Goal: Communication & Community: Answer question/provide support

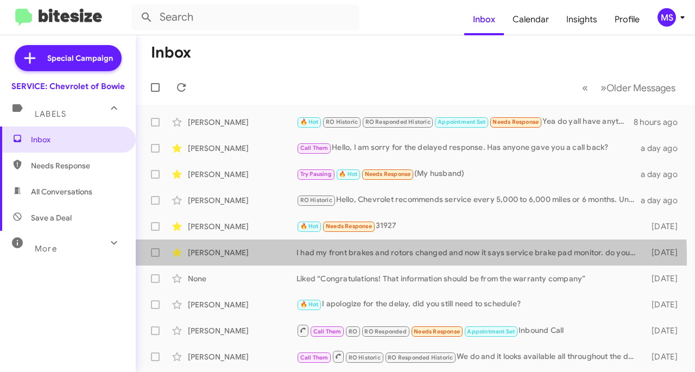
click at [258, 258] on div "[PERSON_NAME] I had my front brakes and rotors changed and now it says service …" at bounding box center [415, 253] width 542 height 22
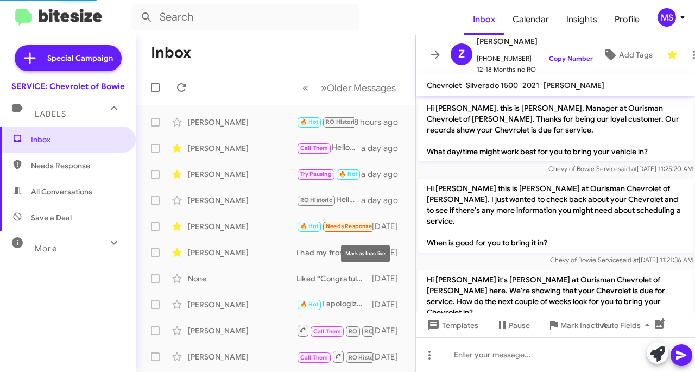
scroll to position [617, 0]
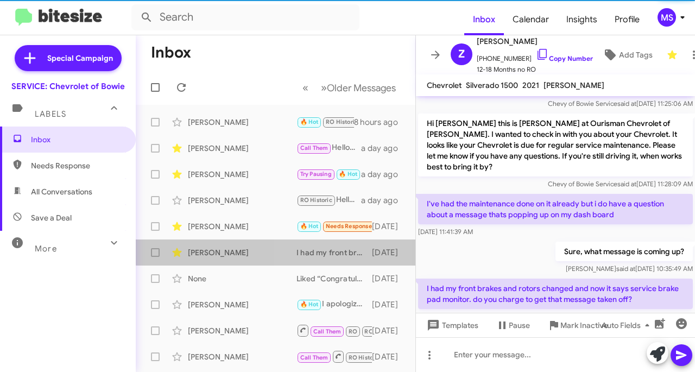
click at [325, 250] on div "I had my front brakes and rotors changed and now it says service brake pad moni…" at bounding box center [333, 252] width 75 height 11
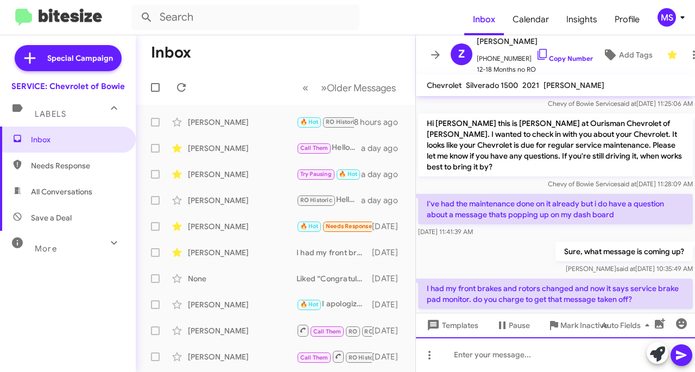
click at [483, 348] on div at bounding box center [555, 354] width 279 height 35
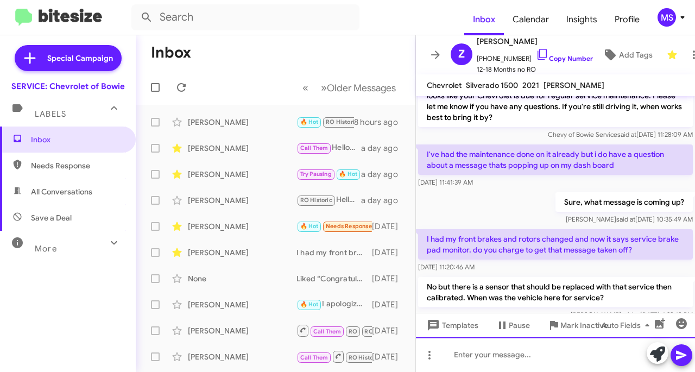
scroll to position [667, 0]
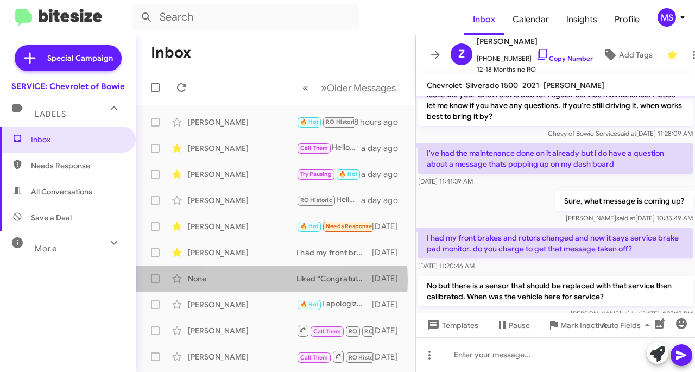
click at [237, 280] on div "None" at bounding box center [242, 278] width 109 height 11
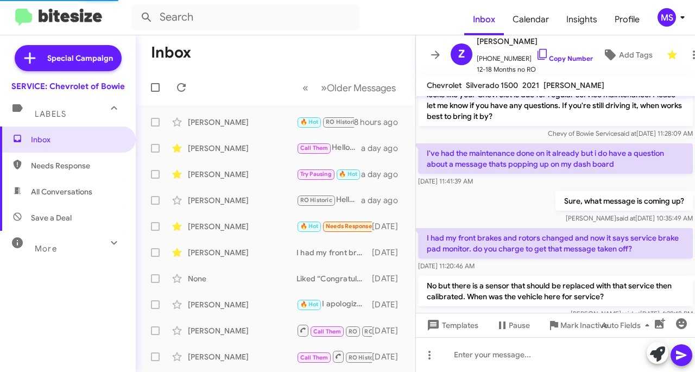
click at [224, 255] on div "[PERSON_NAME]" at bounding box center [242, 252] width 109 height 11
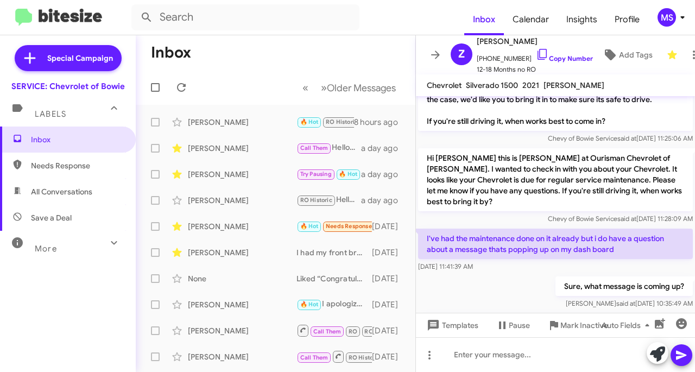
scroll to position [667, 0]
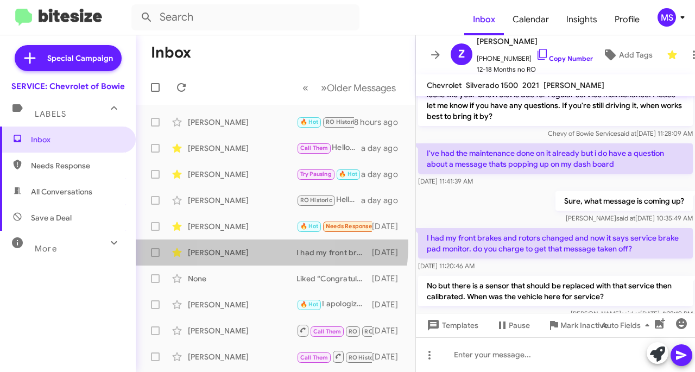
click at [233, 244] on div "[PERSON_NAME] I had my front brakes and rotors changed and now it says service …" at bounding box center [275, 253] width 262 height 22
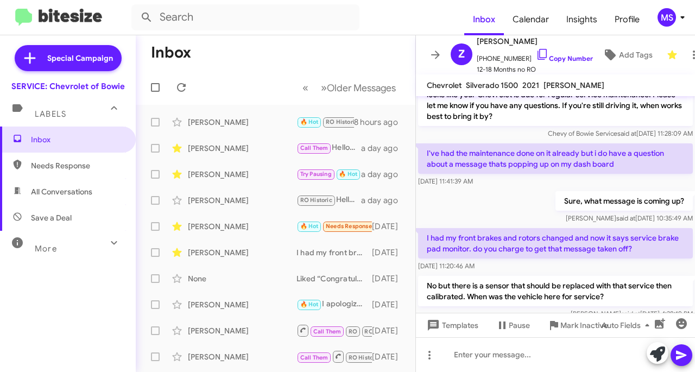
click at [237, 231] on div "[PERSON_NAME]" at bounding box center [242, 226] width 109 height 11
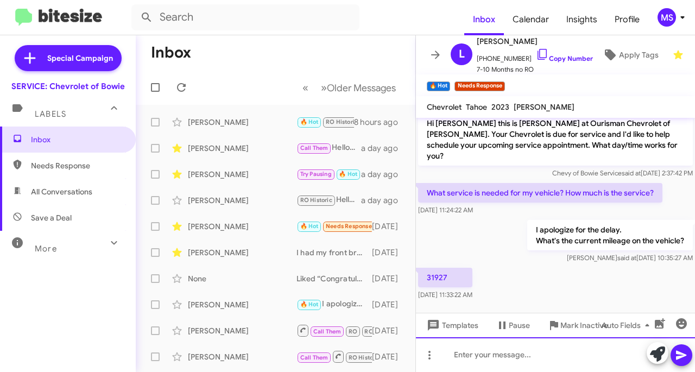
click at [522, 344] on div at bounding box center [555, 354] width 279 height 35
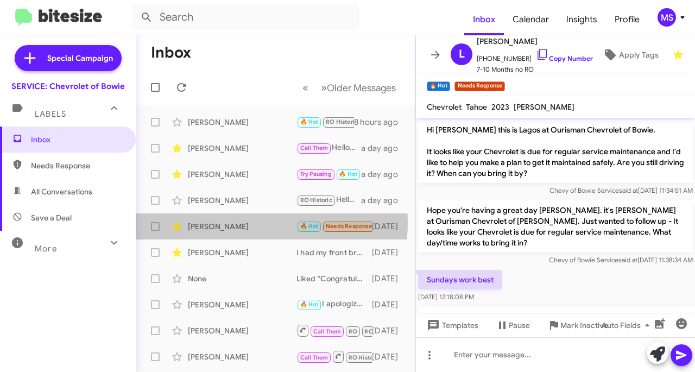
click at [225, 223] on div "[PERSON_NAME]" at bounding box center [242, 226] width 109 height 11
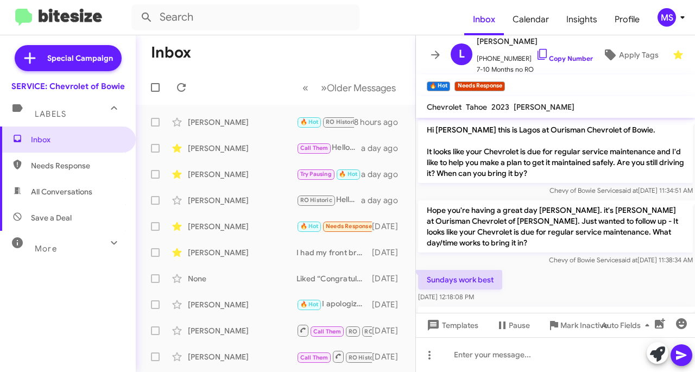
click at [232, 202] on div "[PERSON_NAME]" at bounding box center [242, 200] width 109 height 11
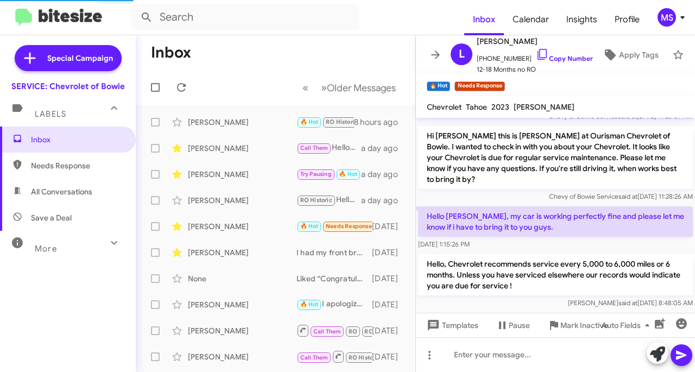
scroll to position [672, 0]
click at [219, 177] on div "[PERSON_NAME]" at bounding box center [242, 174] width 109 height 11
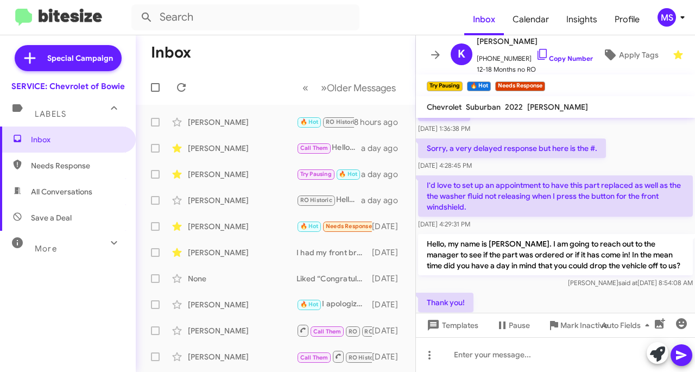
scroll to position [1490, 0]
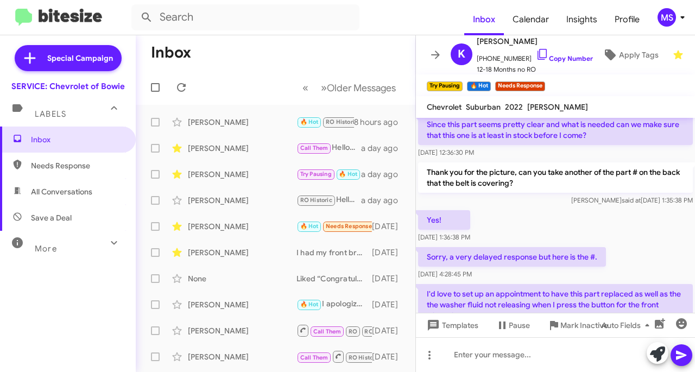
click at [553, 54] on link "Copy Number" at bounding box center [564, 58] width 57 height 8
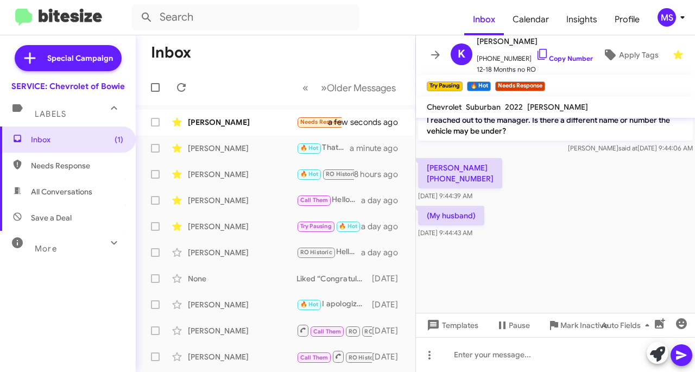
scroll to position [2033, 0]
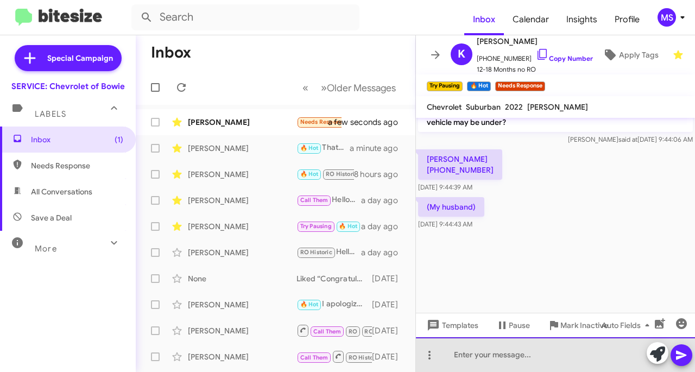
click at [485, 358] on div at bounding box center [555, 354] width 279 height 35
click at [583, 362] on div "Hell" at bounding box center [555, 354] width 279 height 35
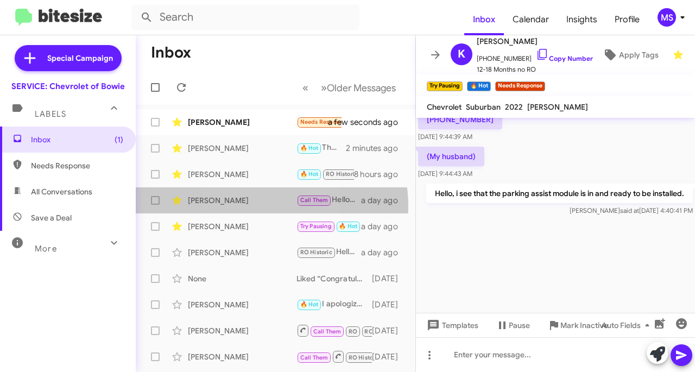
click at [236, 207] on div "[PERSON_NAME] Call Them Hello, I am sorry for the delayed response. Has anyone …" at bounding box center [275, 200] width 262 height 22
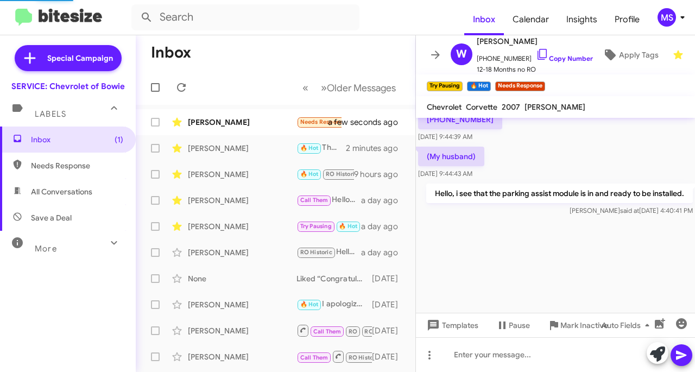
scroll to position [183, 0]
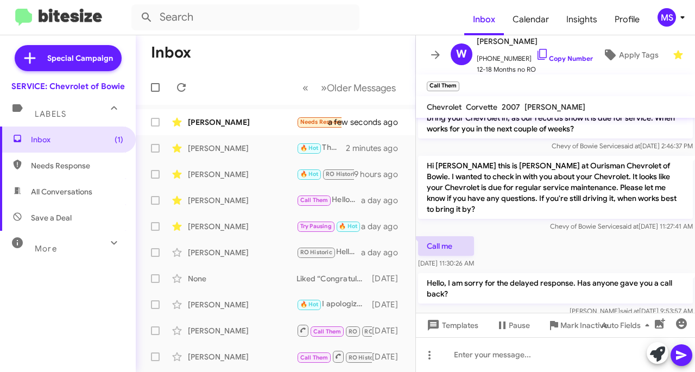
click at [228, 175] on div "[PERSON_NAME]" at bounding box center [242, 174] width 109 height 11
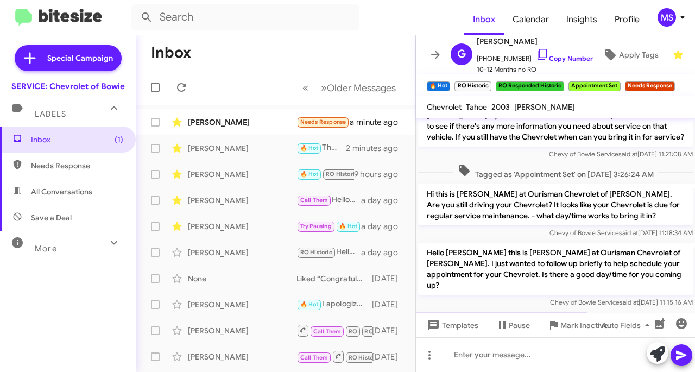
scroll to position [819, 0]
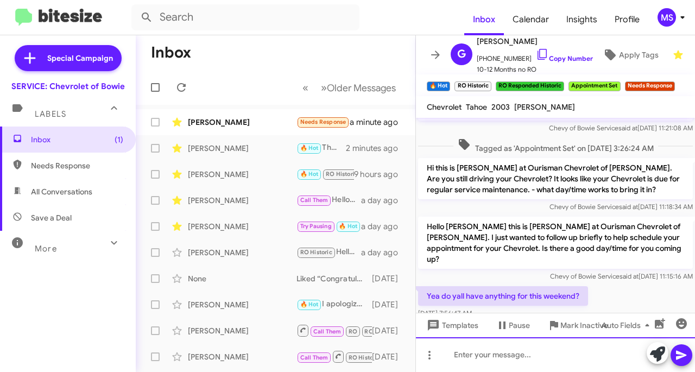
click at [513, 354] on div at bounding box center [555, 354] width 279 height 35
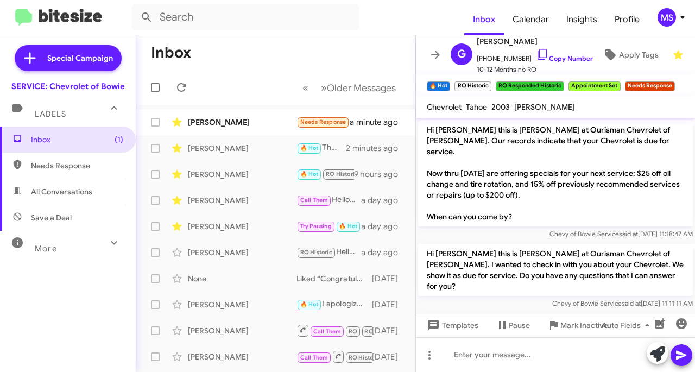
click at [238, 151] on div "[PERSON_NAME]" at bounding box center [242, 148] width 109 height 11
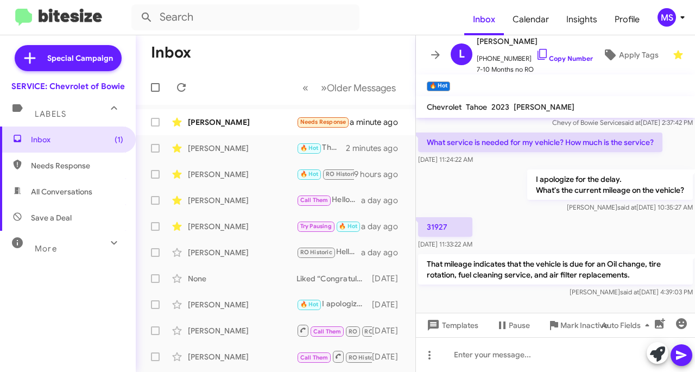
click at [231, 124] on div "[PERSON_NAME]" at bounding box center [242, 122] width 109 height 11
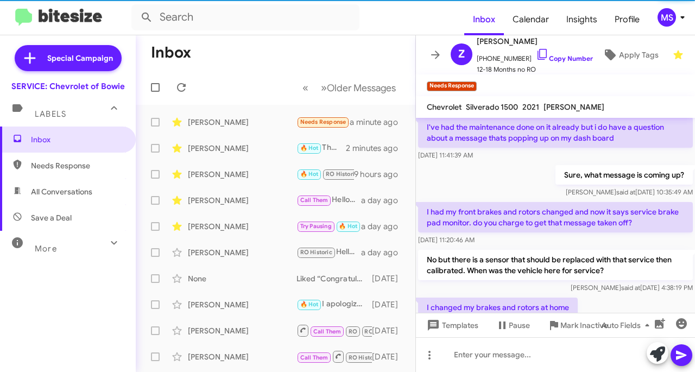
scroll to position [728, 0]
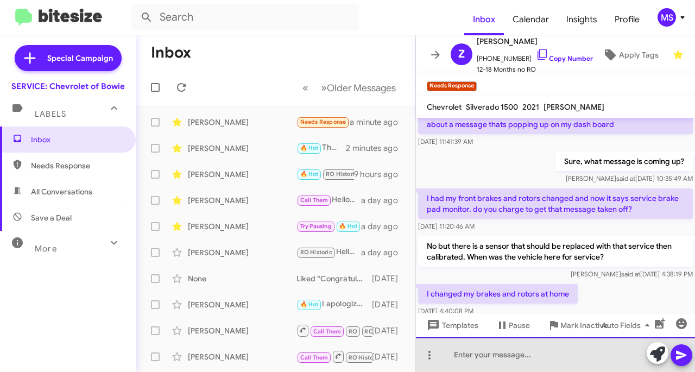
click at [519, 353] on div at bounding box center [555, 354] width 279 height 35
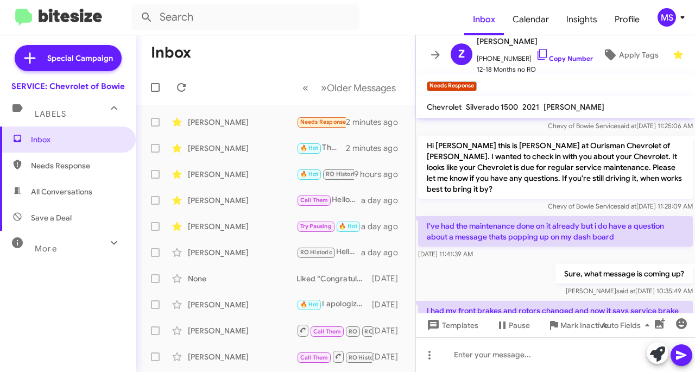
scroll to position [779, 0]
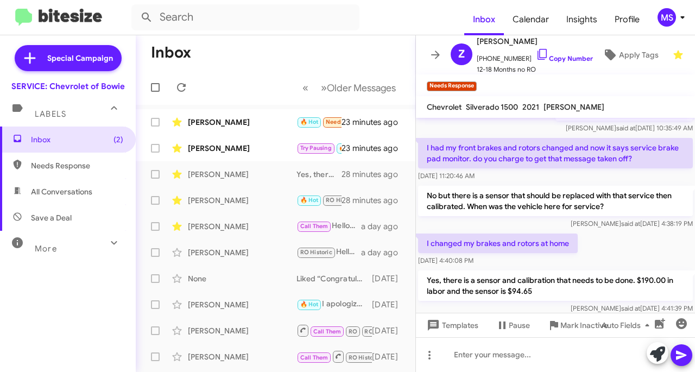
drag, startPoint x: 239, startPoint y: 150, endPoint x: 414, endPoint y: 204, distance: 182.7
click at [239, 150] on div "[PERSON_NAME]" at bounding box center [242, 148] width 109 height 11
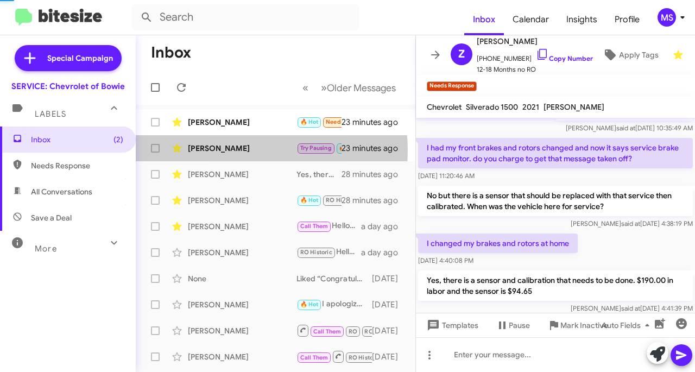
scroll to position [918, 0]
